Goal: Task Accomplishment & Management: Manage account settings

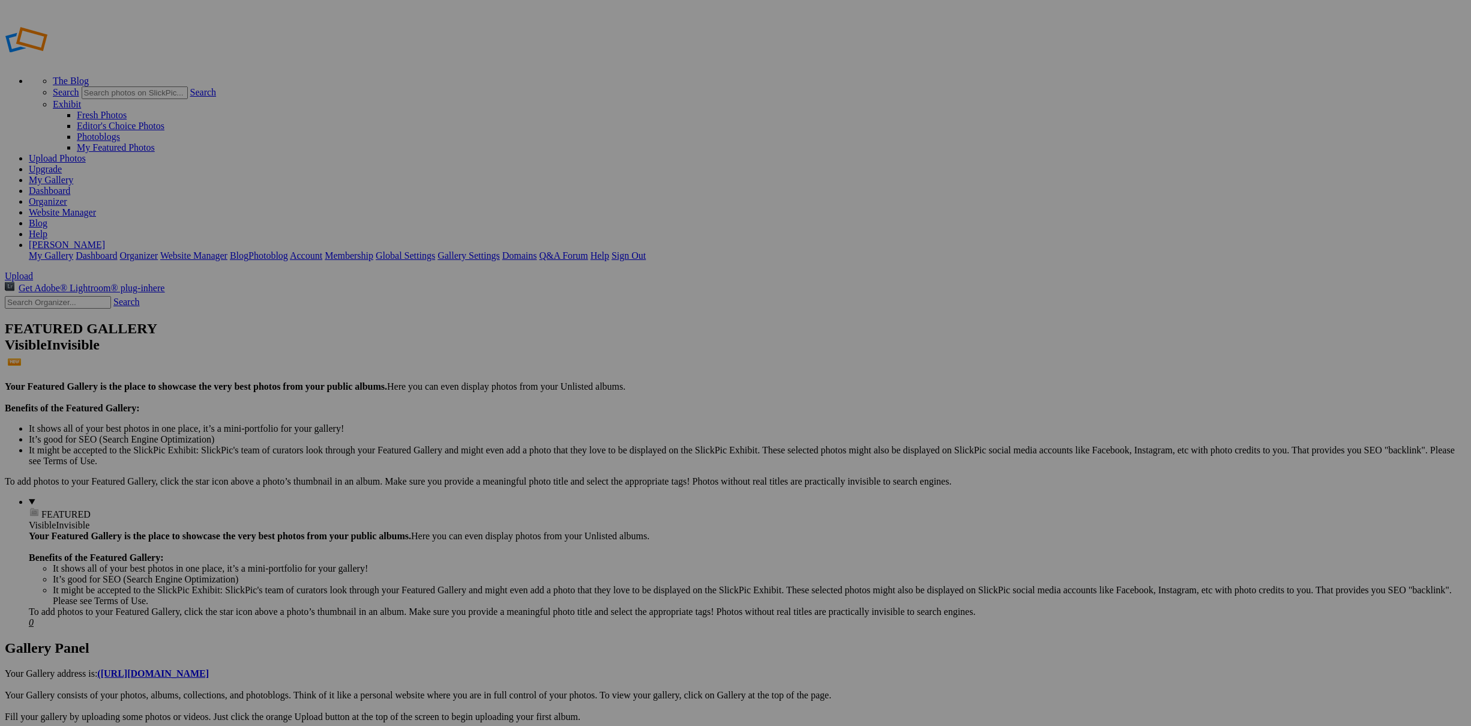
type input "Cityscapes"
